Goal: Transaction & Acquisition: Book appointment/travel/reservation

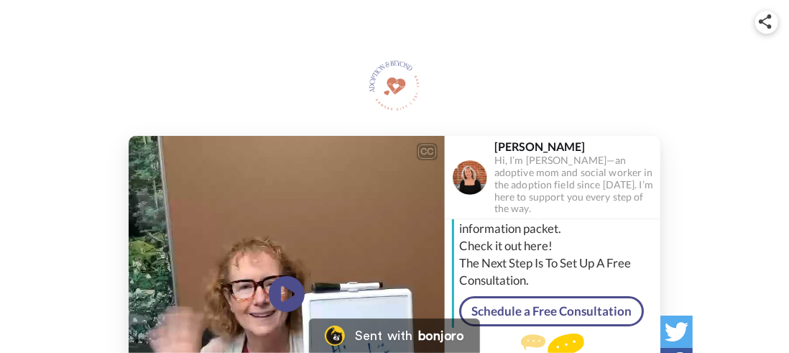
scroll to position [102, 0]
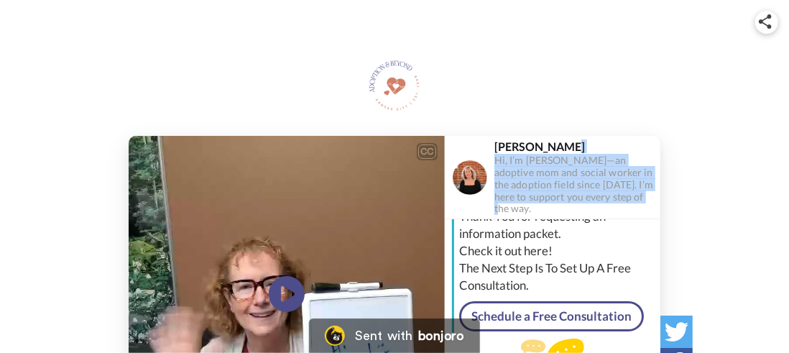
drag, startPoint x: 655, startPoint y: 202, endPoint x: 655, endPoint y: 147, distance: 54.6
click at [655, 147] on div "[PERSON_NAME], I’m [PERSON_NAME]—an adoptive mom and social worker in the adopt…" at bounding box center [576, 176] width 165 height 75
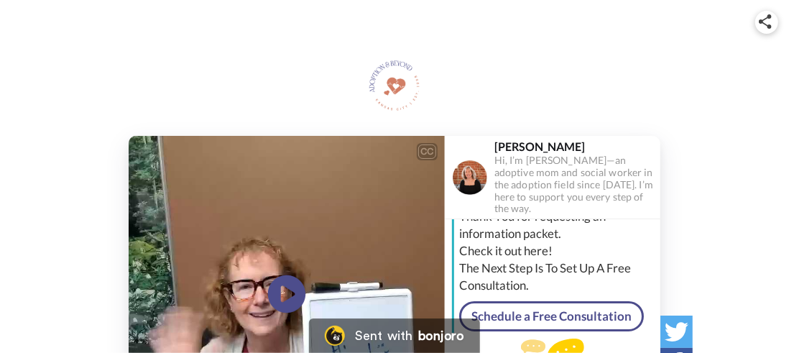
click at [275, 292] on icon at bounding box center [287, 294] width 38 height 38
click at [288, 290] on icon "Play/Pause" at bounding box center [287, 294] width 38 height 68
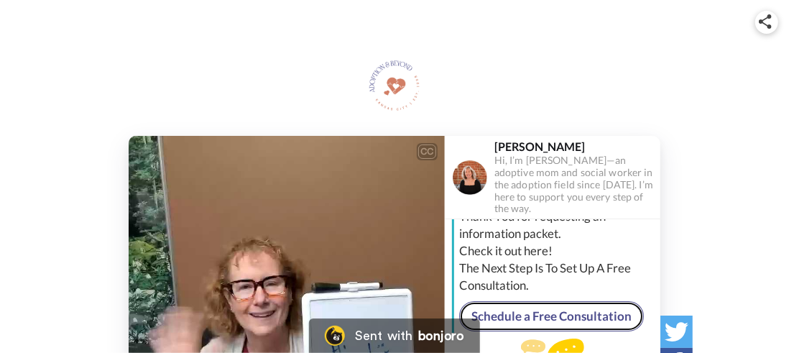
click at [533, 301] on link "Schedule a Free Consultation" at bounding box center [551, 316] width 185 height 30
